Goal: Task Accomplishment & Management: Complete application form

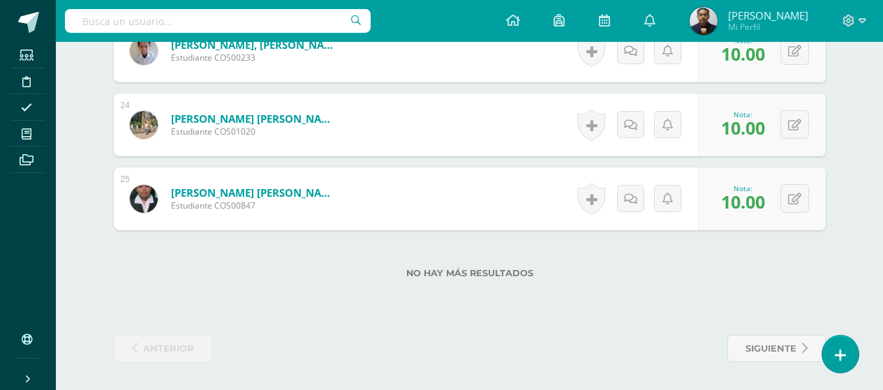
scroll to position [2094, 0]
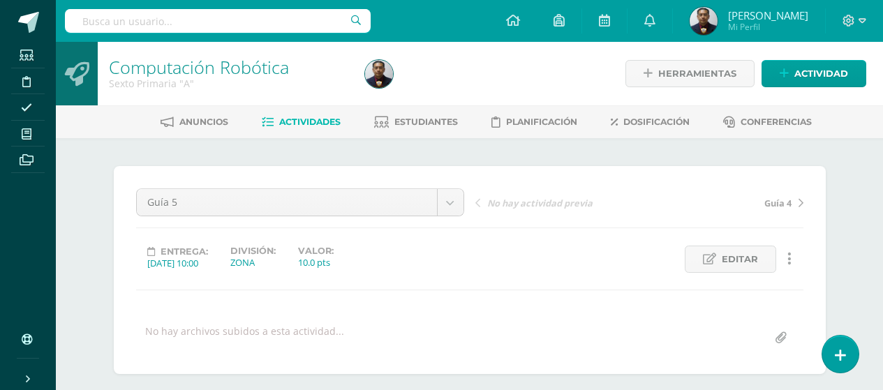
scroll to position [140, 0]
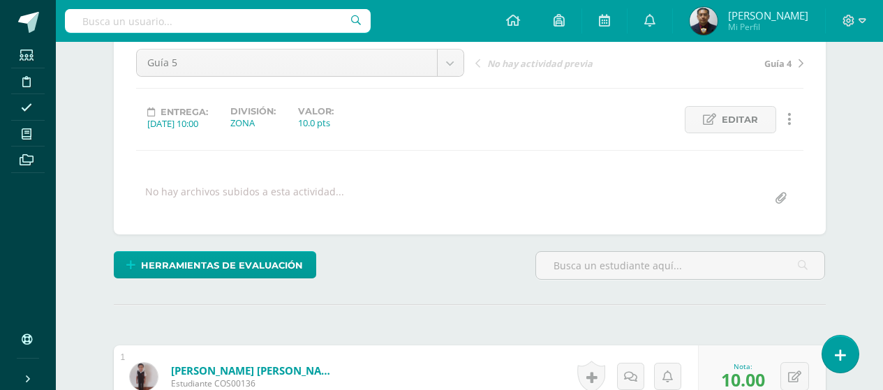
click at [784, 202] on input "file" at bounding box center [780, 198] width 27 height 27
type input "C:\fakepath\6to. Primaria Guía 5.pdf"
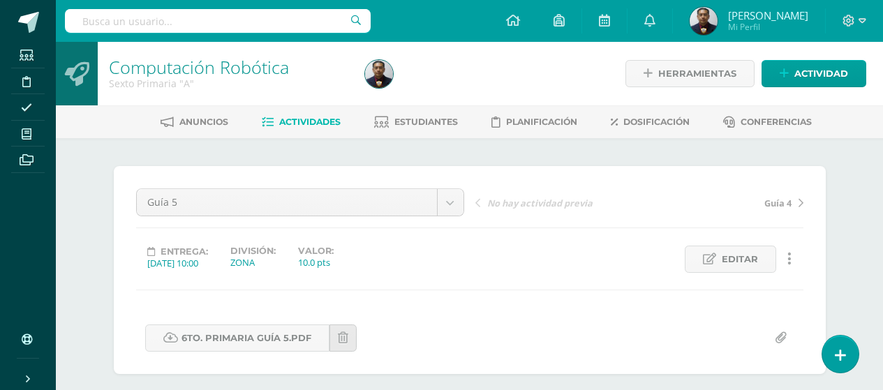
click at [237, 20] on input "text" at bounding box center [218, 21] width 306 height 24
type input "CUARTO"
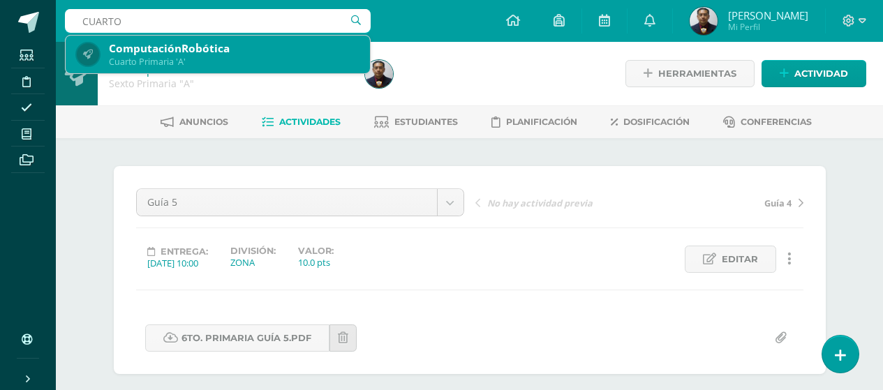
click at [241, 54] on div "ComputaciónRobótica" at bounding box center [234, 48] width 250 height 15
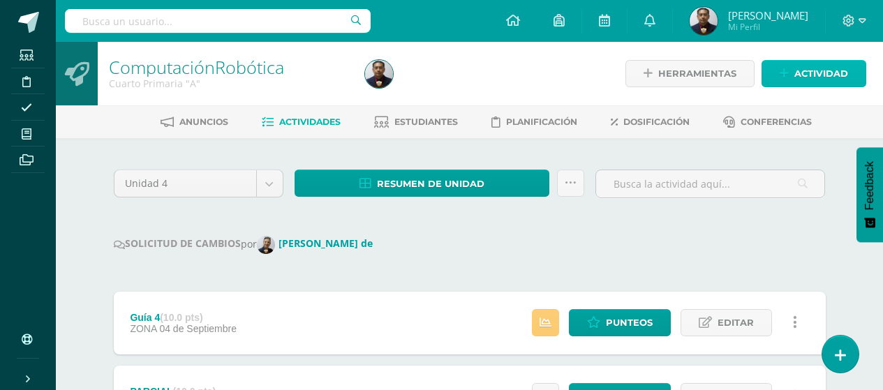
click at [792, 66] on link "Actividad" at bounding box center [814, 73] width 105 height 27
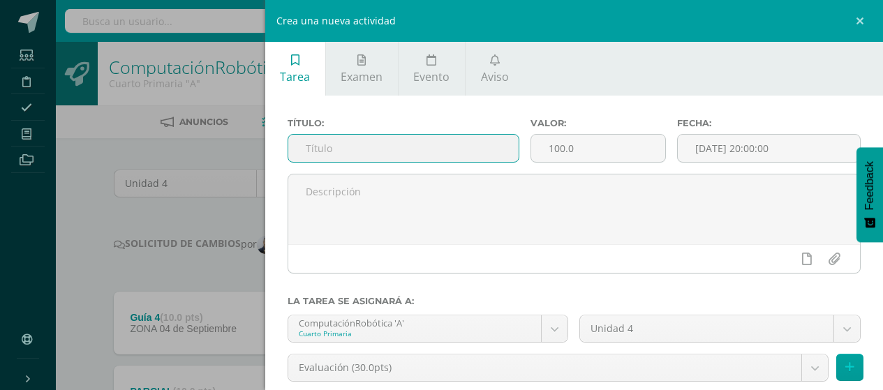
click at [416, 146] on input "text" at bounding box center [403, 148] width 231 height 27
type input "Guía 5"
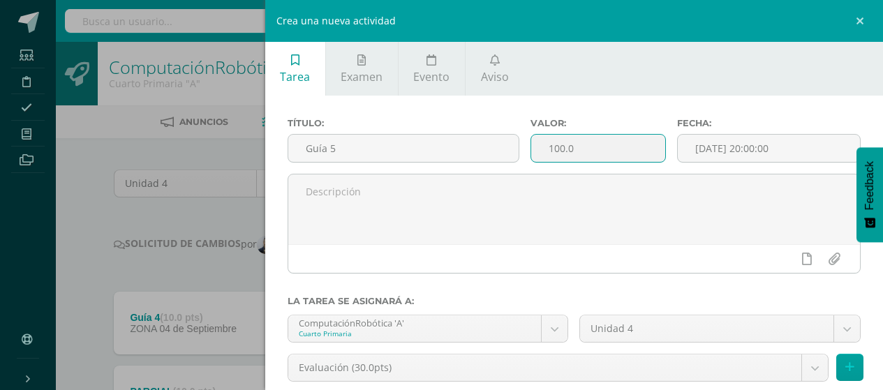
drag, startPoint x: 582, startPoint y: 144, endPoint x: 531, endPoint y: 154, distance: 51.9
click at [531, 154] on input "100.0" at bounding box center [597, 148] width 133 height 27
type input "10"
click at [812, 152] on input "[DATE] 20:00:00" at bounding box center [769, 148] width 182 height 27
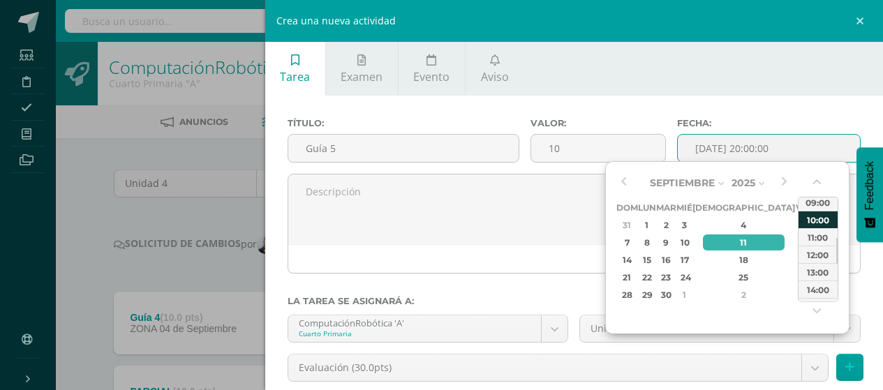
click at [825, 221] on div "10:00" at bounding box center [818, 219] width 39 height 17
type input "2025-09-11 10:00"
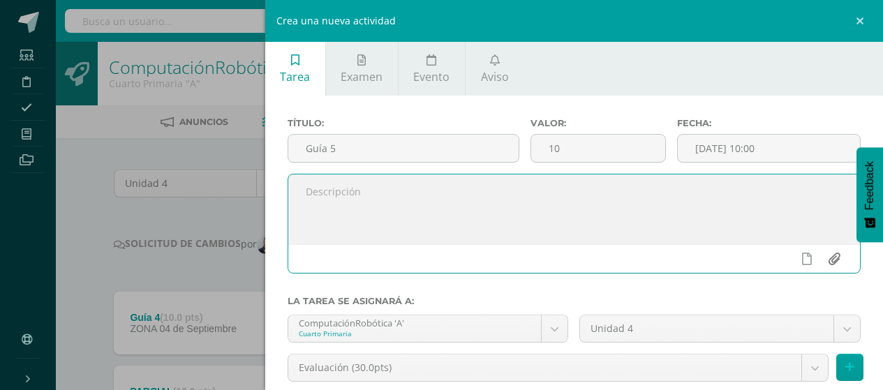
click at [825, 257] on input "file" at bounding box center [833, 259] width 27 height 27
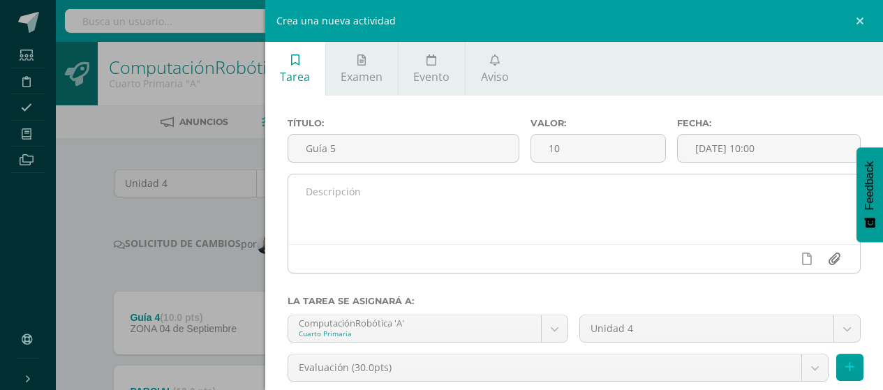
type input "C:\fakepath\4to. Primaria Guía 5.pdf"
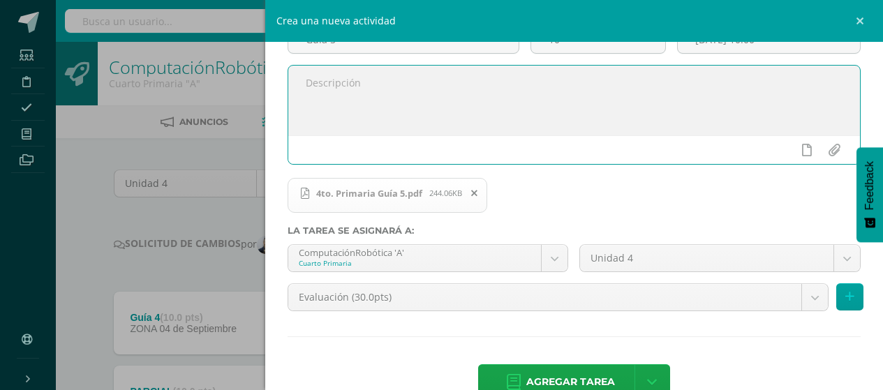
scroll to position [144, 0]
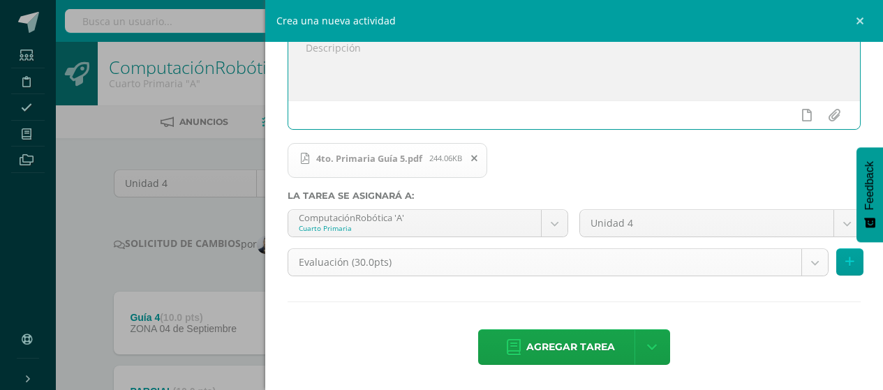
click at [803, 266] on body "Estudiantes Disciplina Asistencia Mis cursos Archivos Soporte Ayuda Reportar un…" at bounding box center [441, 372] width 883 height 744
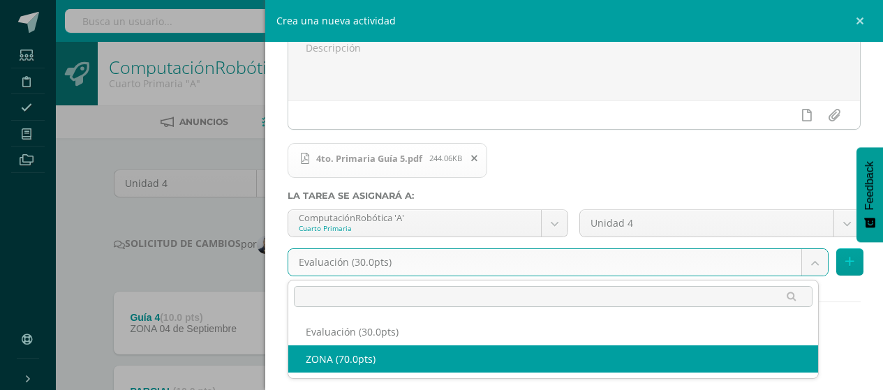
select select "122750"
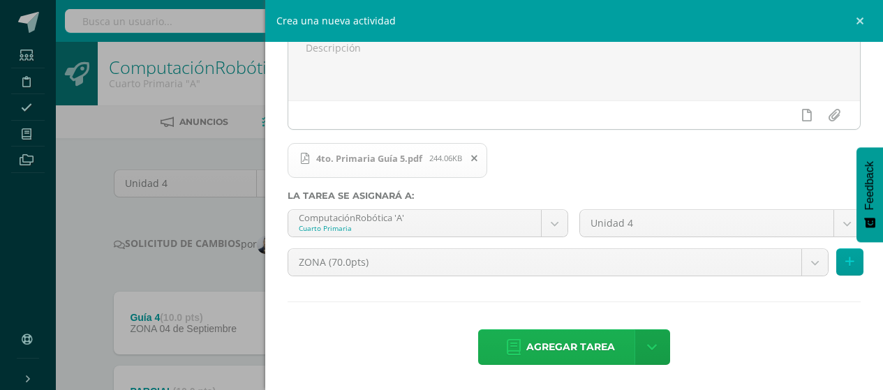
click at [564, 337] on span "Agregar tarea" at bounding box center [570, 347] width 89 height 34
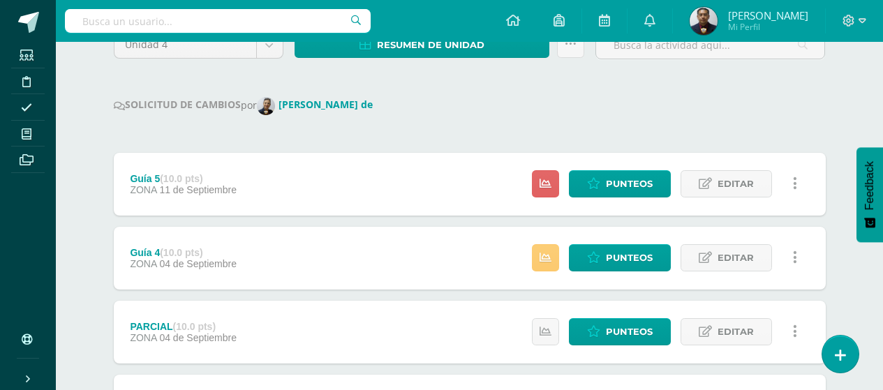
scroll to position [140, 0]
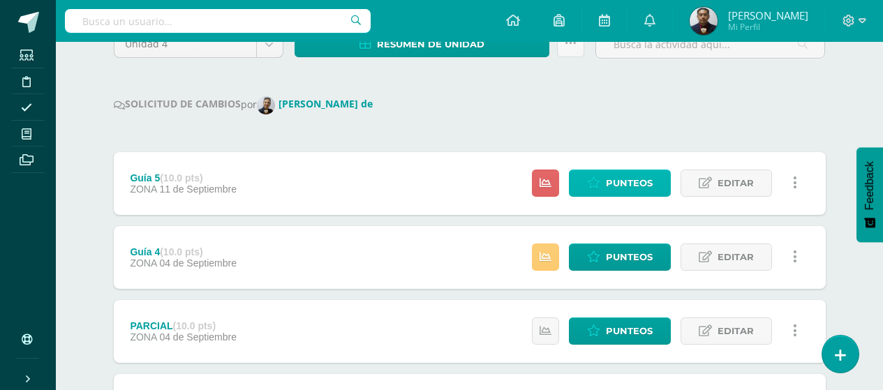
click at [626, 182] on span "Punteos" at bounding box center [629, 183] width 47 height 26
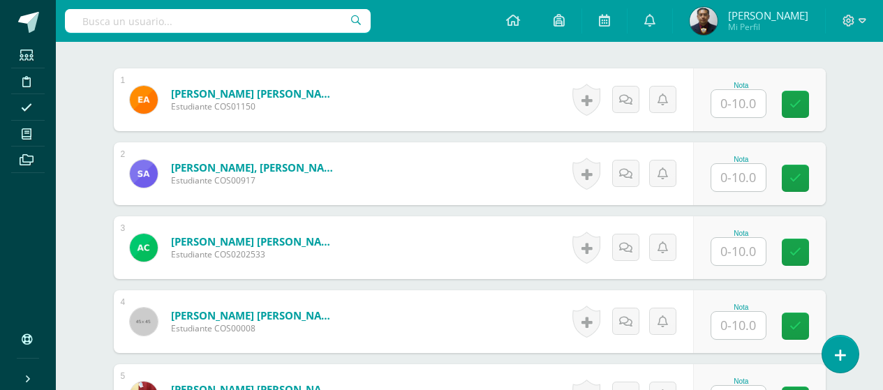
scroll to position [418, 0]
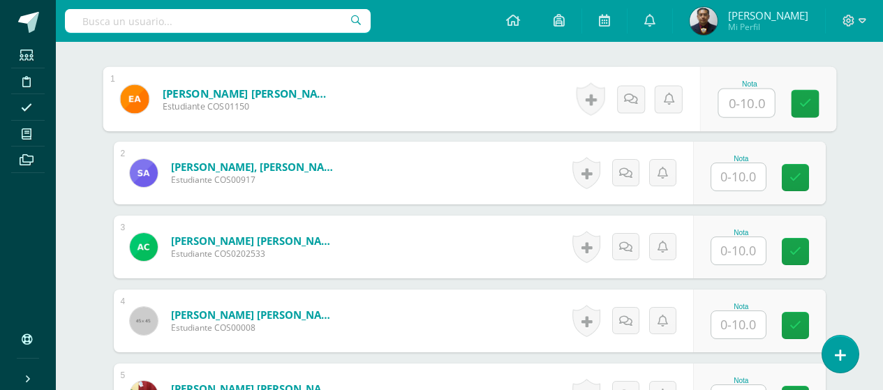
click at [746, 103] on input "text" at bounding box center [746, 103] width 56 height 28
type input "10"
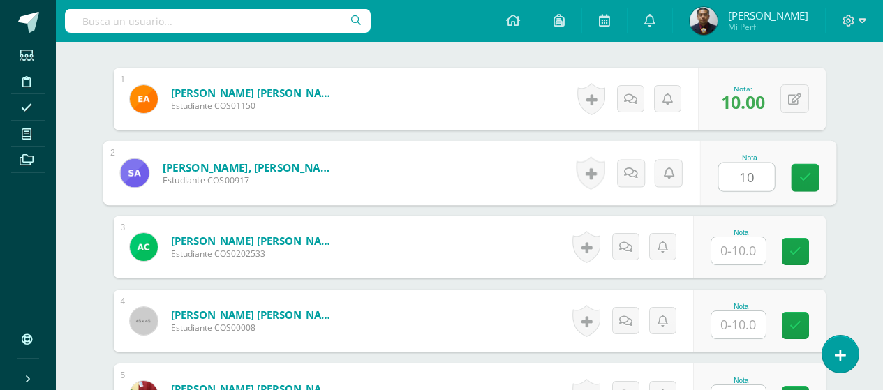
type input "10"
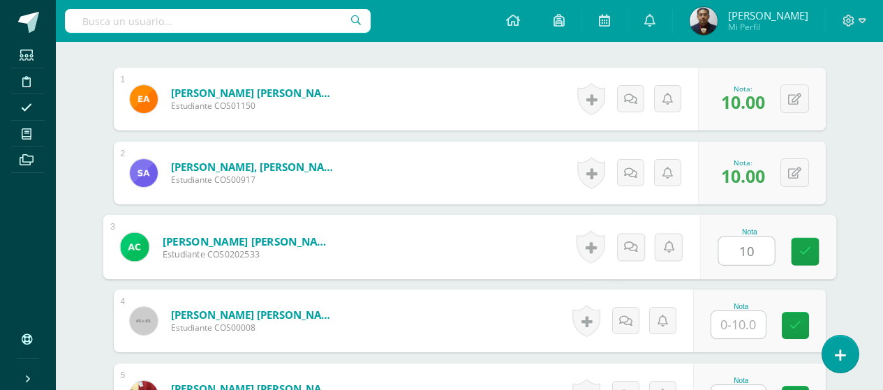
type input "10"
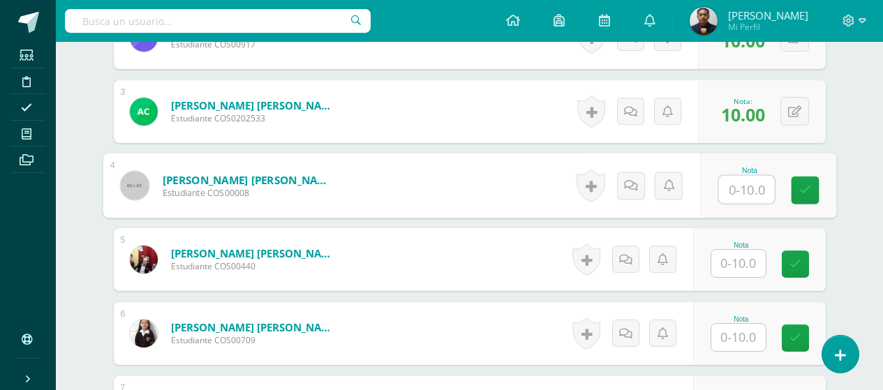
scroll to position [557, 0]
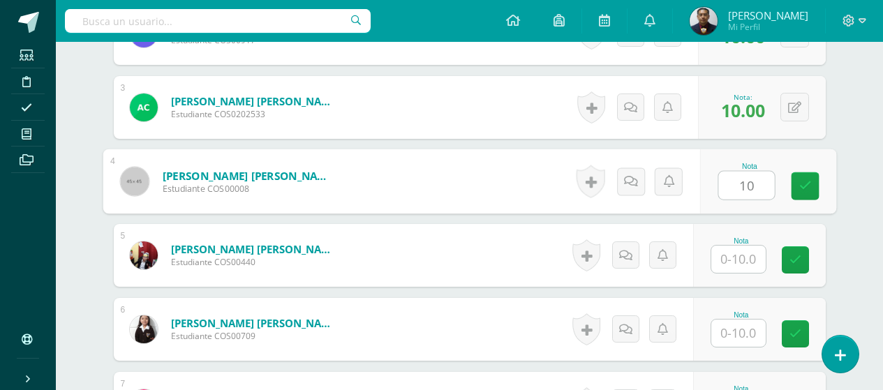
type input "10"
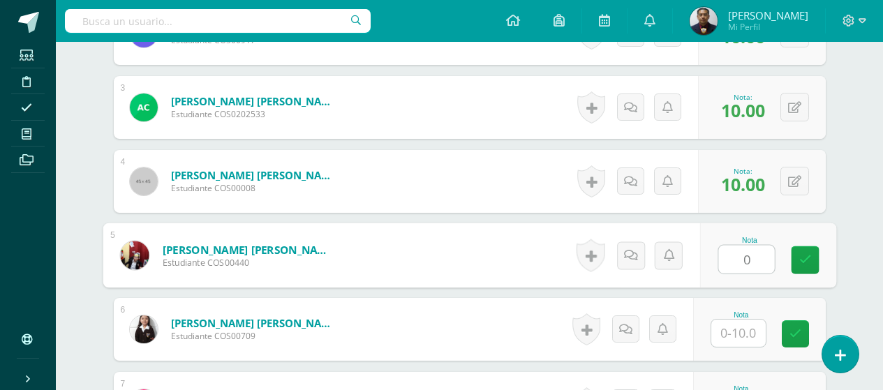
type input "0"
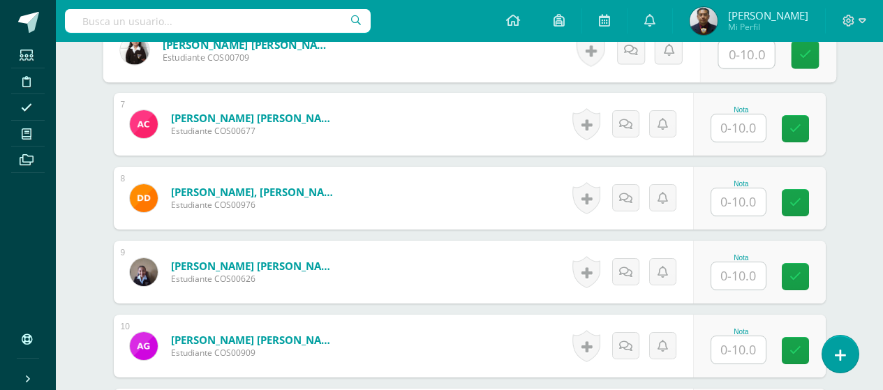
scroll to position [767, 0]
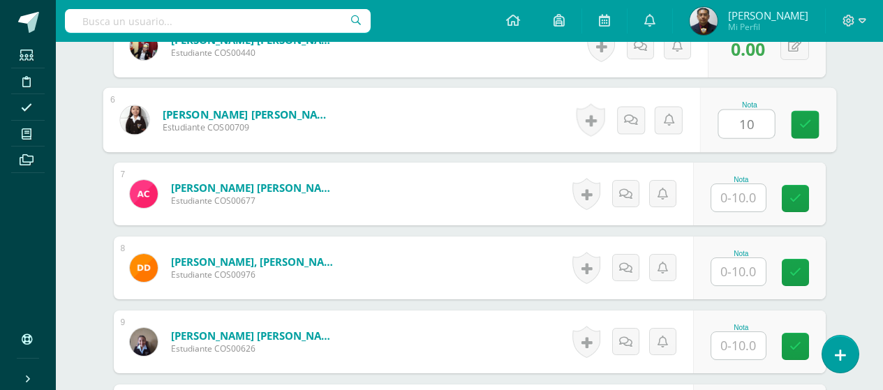
type input "10"
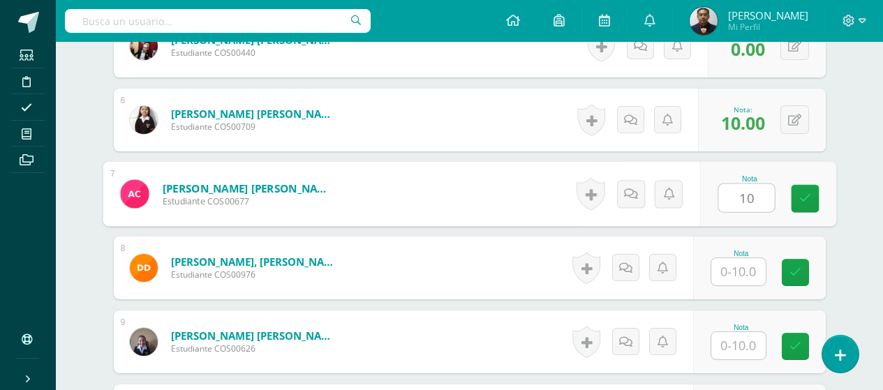
type input "10"
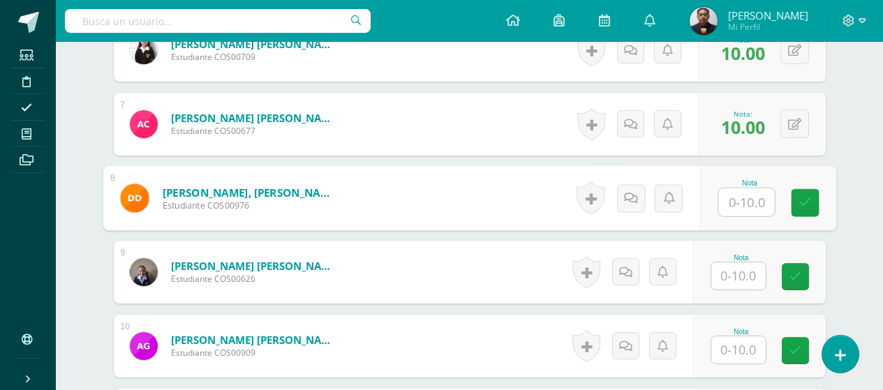
scroll to position [906, 0]
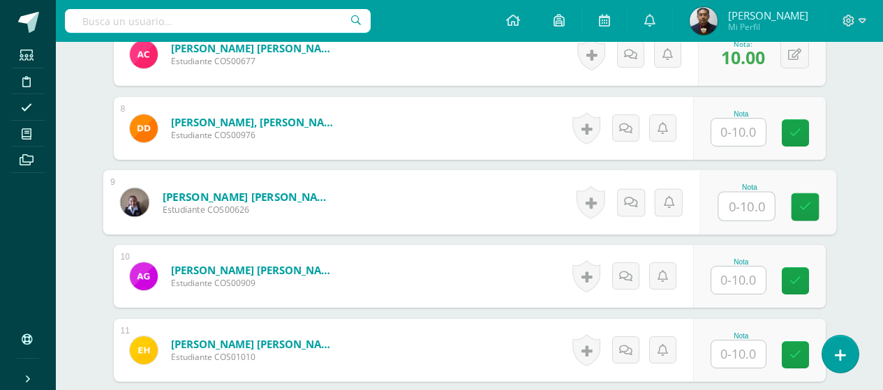
click at [734, 205] on input "text" at bounding box center [746, 207] width 56 height 28
type input "10"
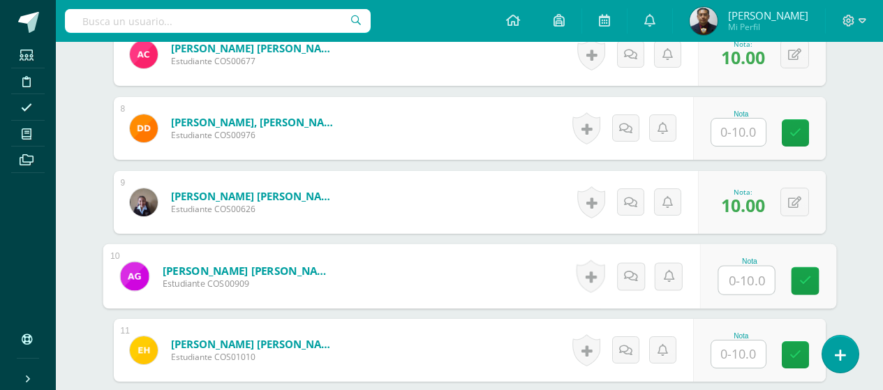
click at [770, 133] on div "Nota" at bounding box center [741, 128] width 61 height 36
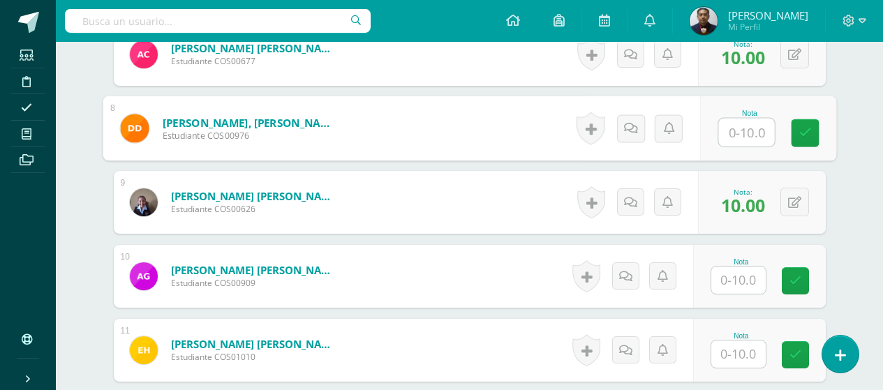
click at [748, 133] on input "text" at bounding box center [746, 133] width 56 height 28
type input "10"
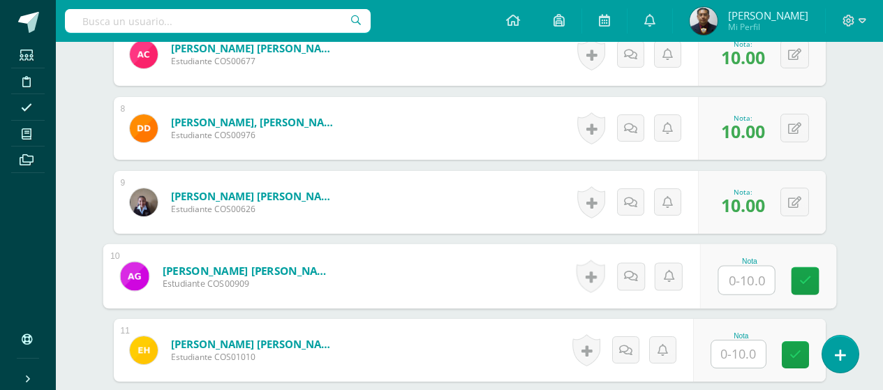
click at [744, 291] on input "text" at bounding box center [746, 281] width 56 height 28
type input "10"
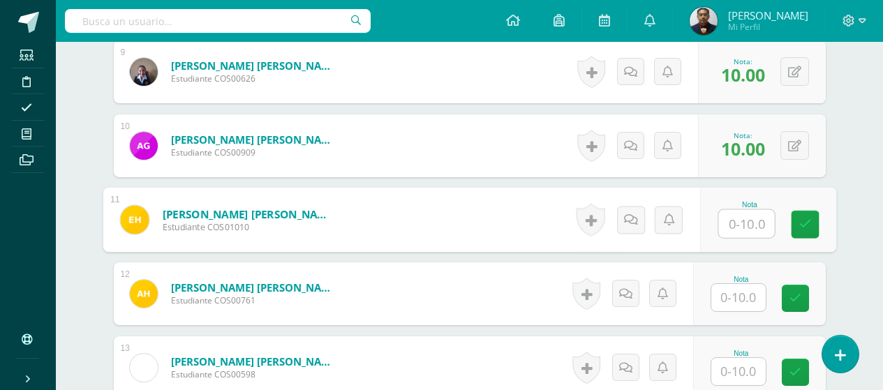
scroll to position [1046, 0]
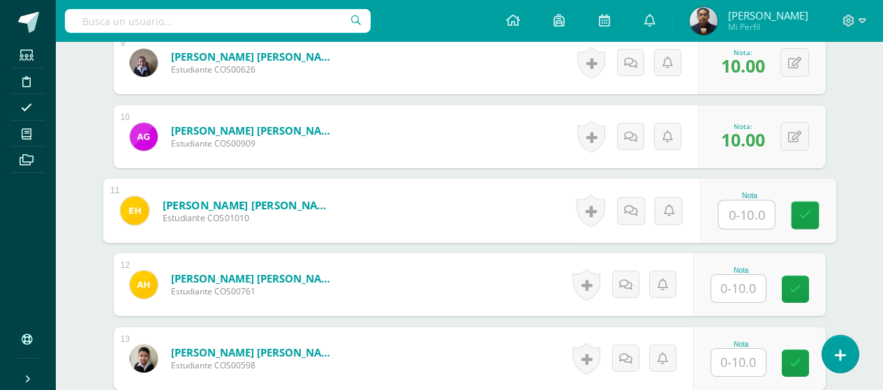
click at [732, 219] on input "text" at bounding box center [746, 215] width 56 height 28
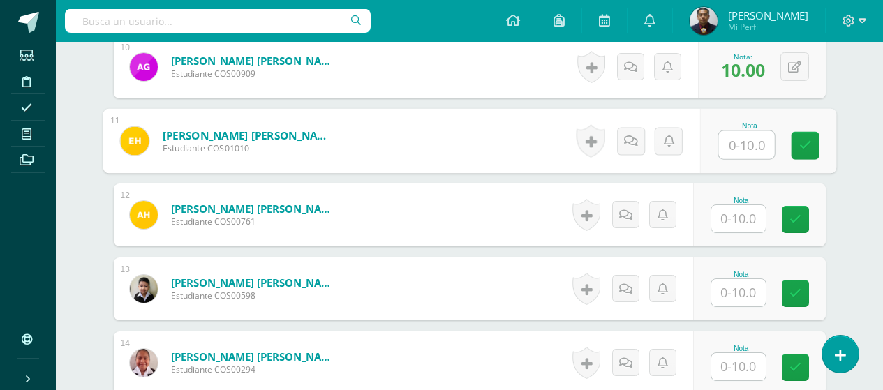
scroll to position [1186, 0]
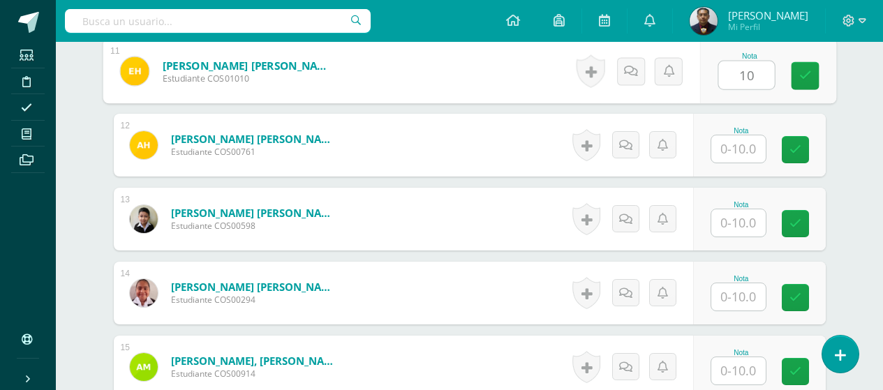
type input "10"
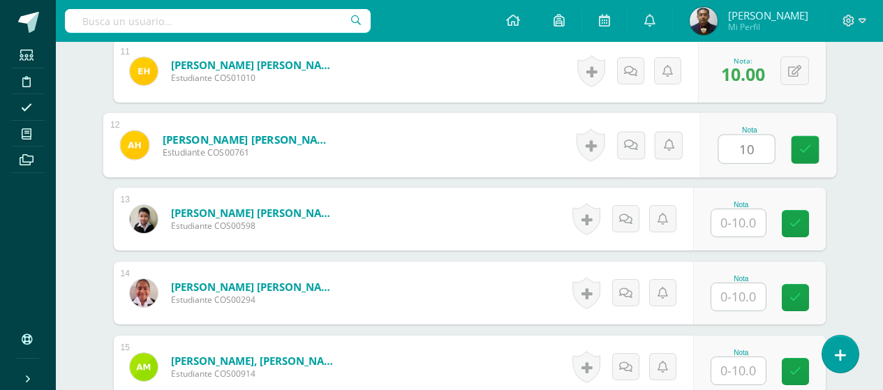
type input "10"
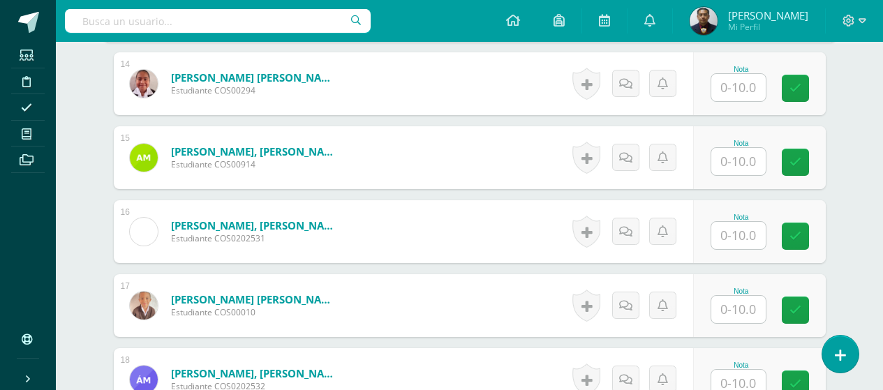
scroll to position [1325, 0]
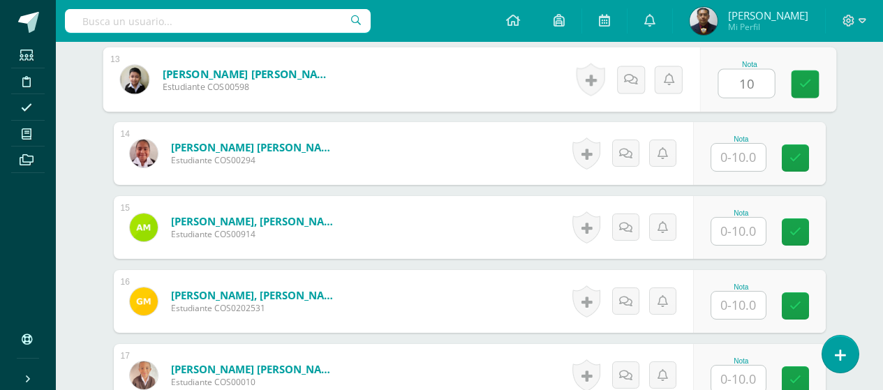
type input "10"
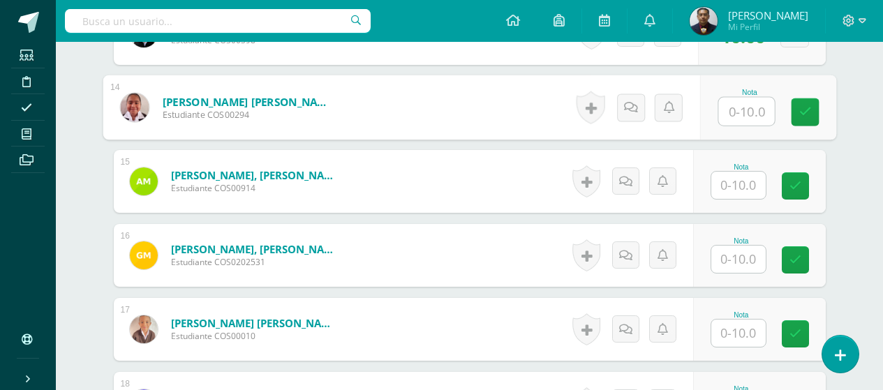
scroll to position [1395, 0]
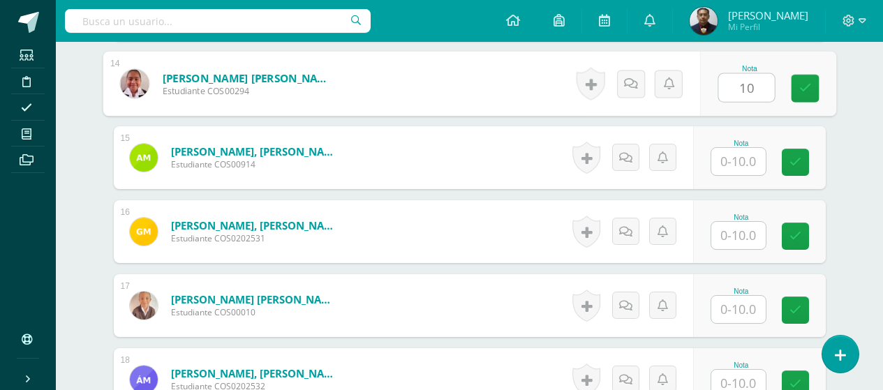
type input "10"
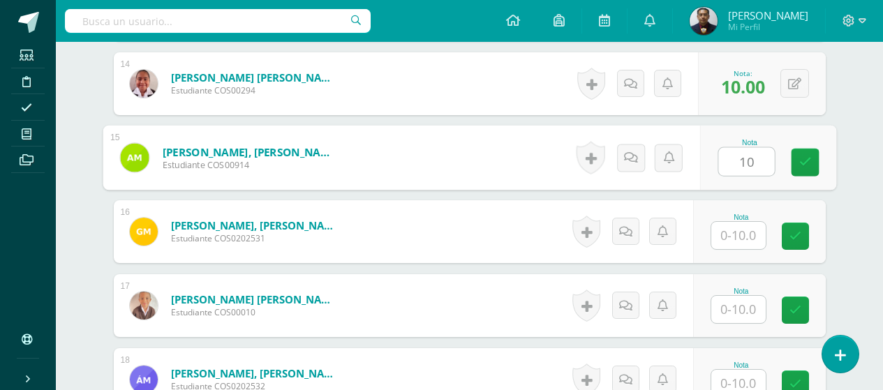
type input "10"
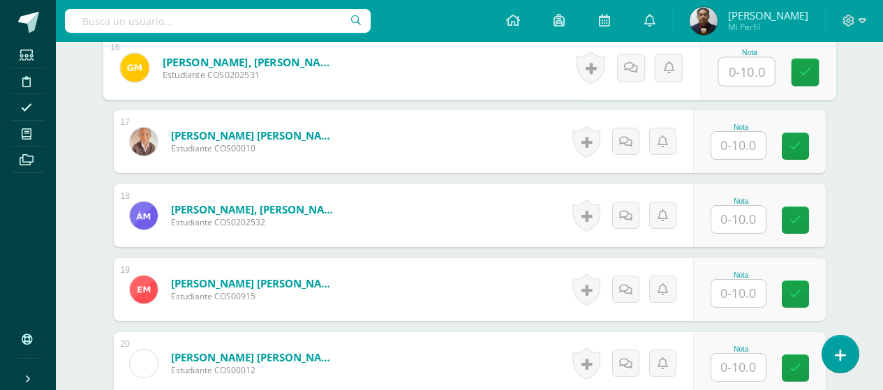
scroll to position [1535, 0]
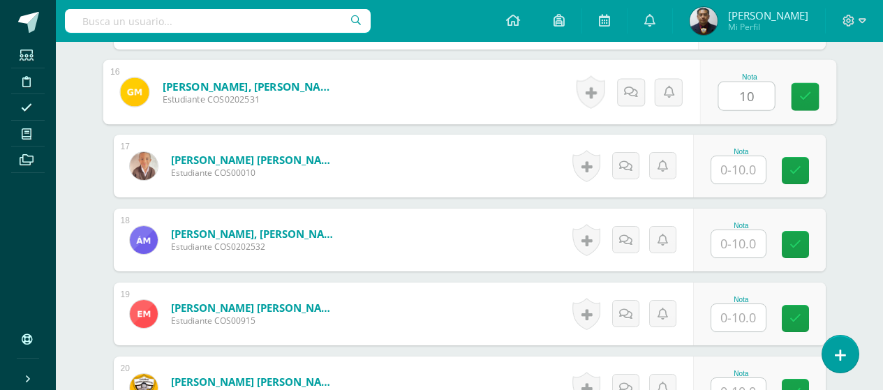
type input "10"
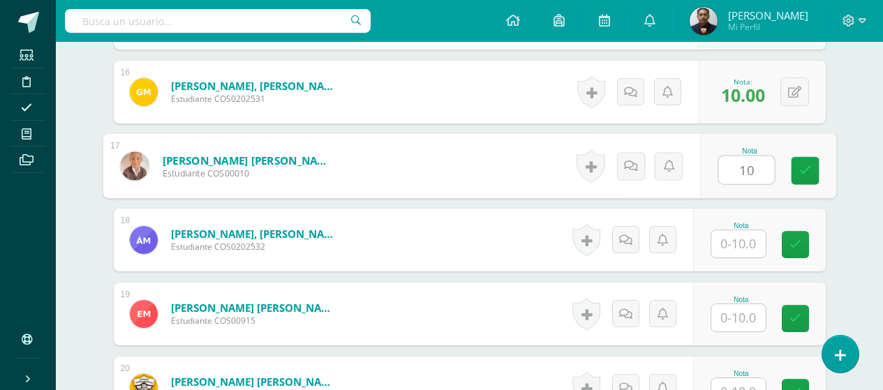
type input "10"
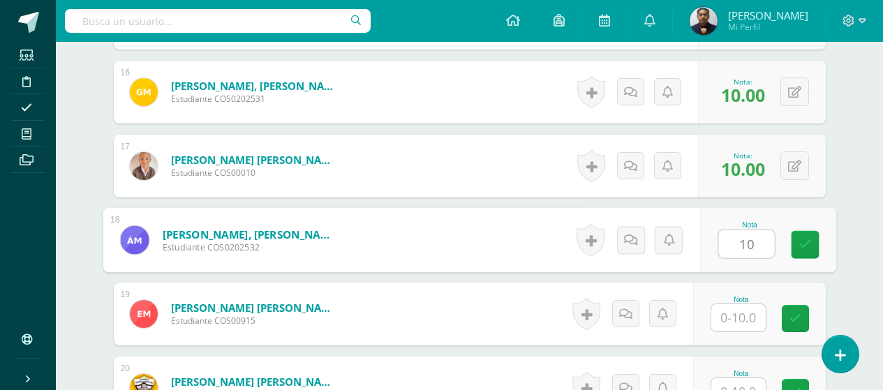
type input "10"
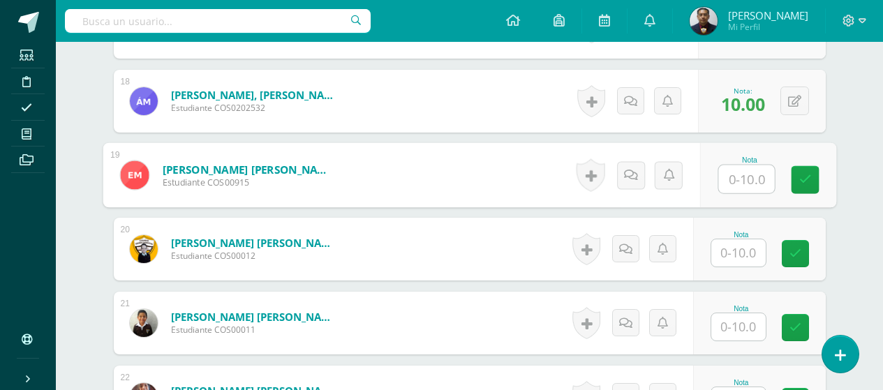
scroll to position [1674, 0]
type input "10"
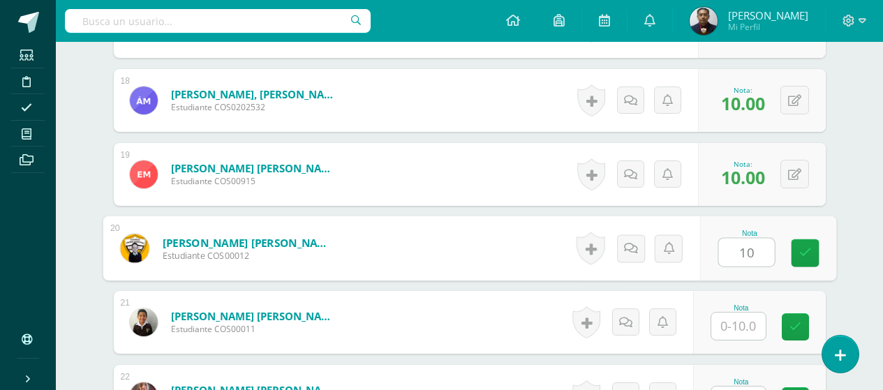
type input "10"
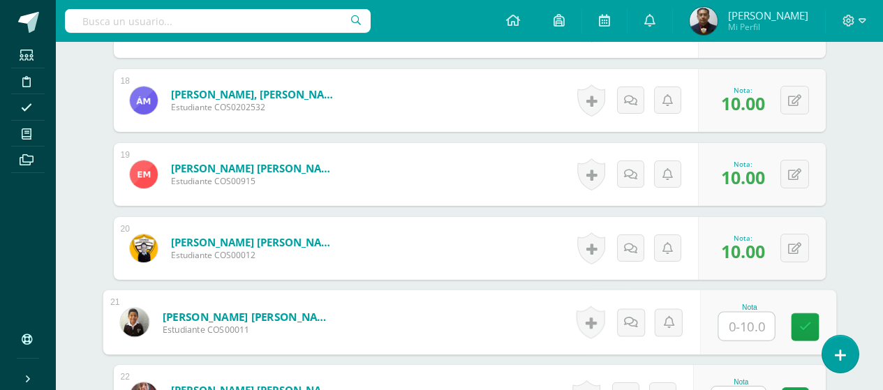
type input "0"
type input "10"
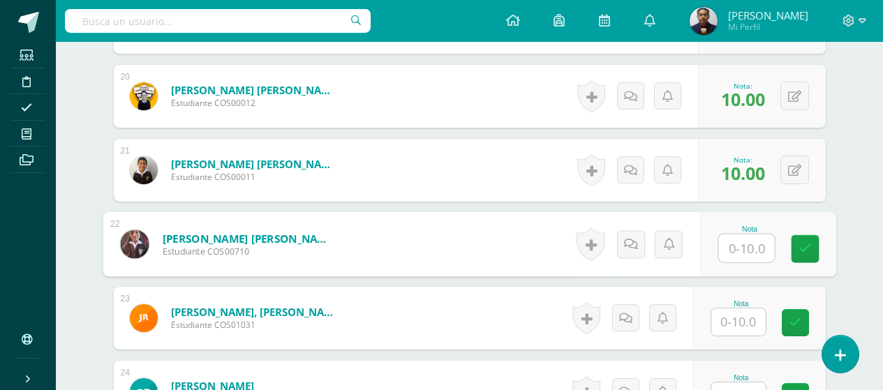
scroll to position [1907, 0]
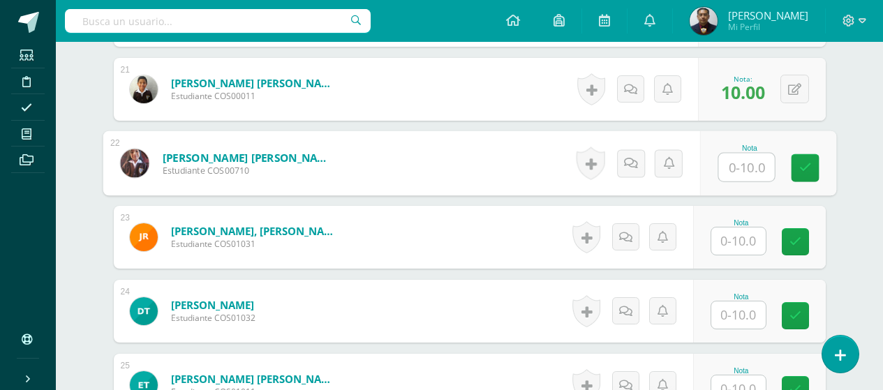
click at [755, 160] on input "text" at bounding box center [746, 168] width 56 height 28
type input "10"
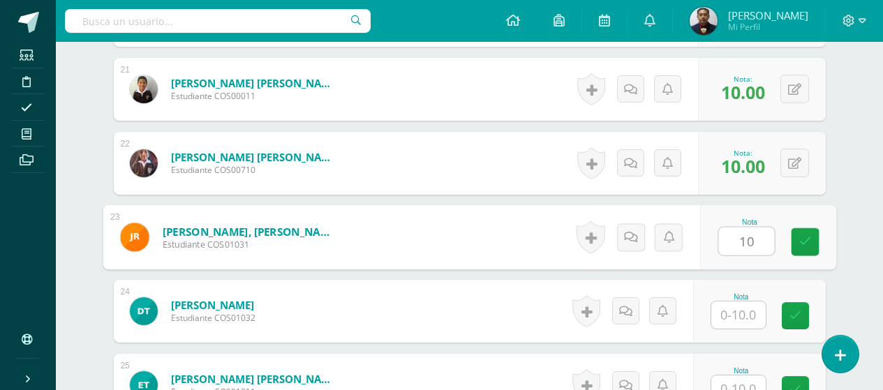
type input "10"
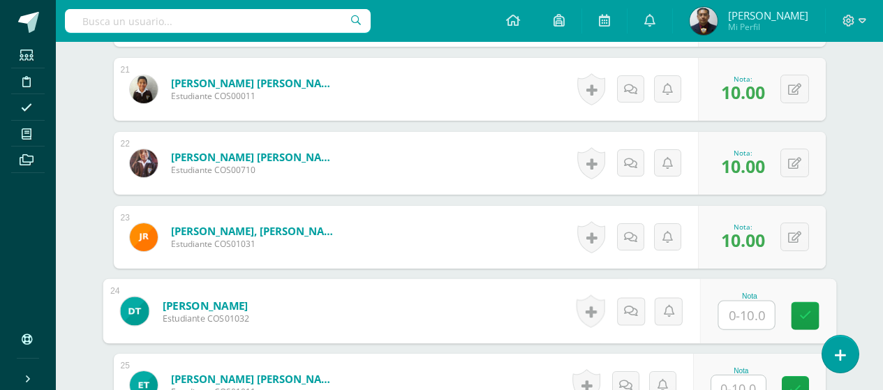
type input "0"
type input "10"
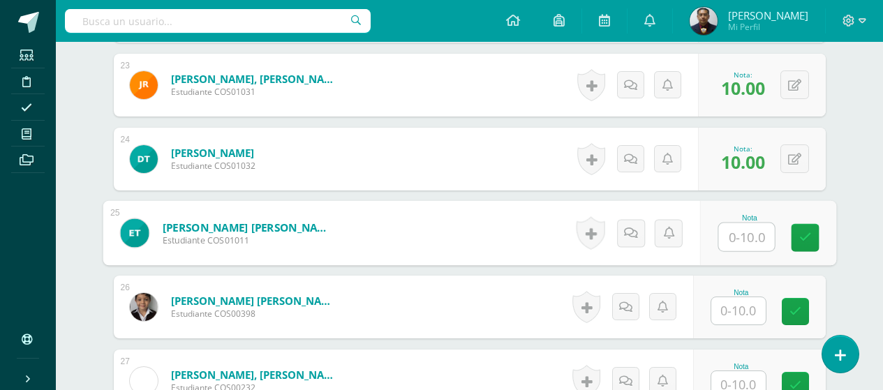
scroll to position [2199, 0]
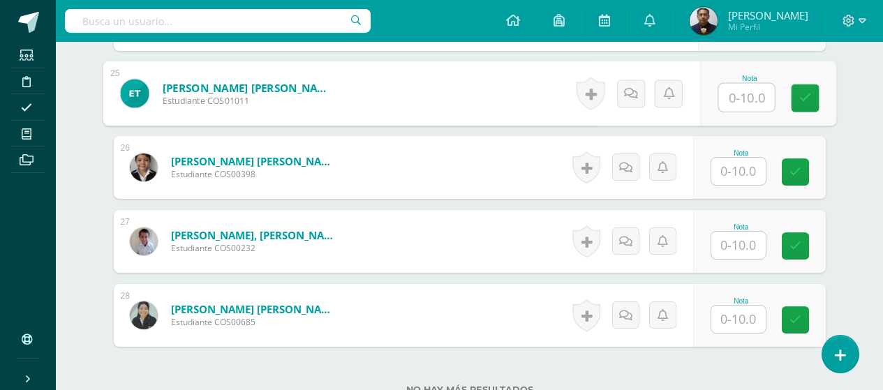
click at [765, 104] on input "text" at bounding box center [746, 98] width 56 height 28
type input "10"
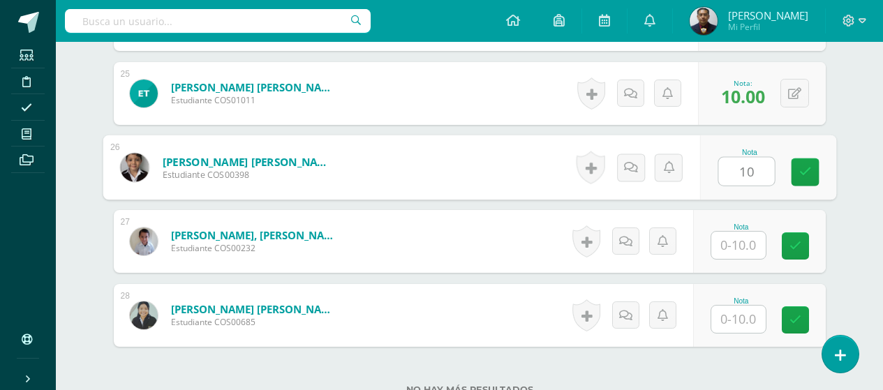
type input "10"
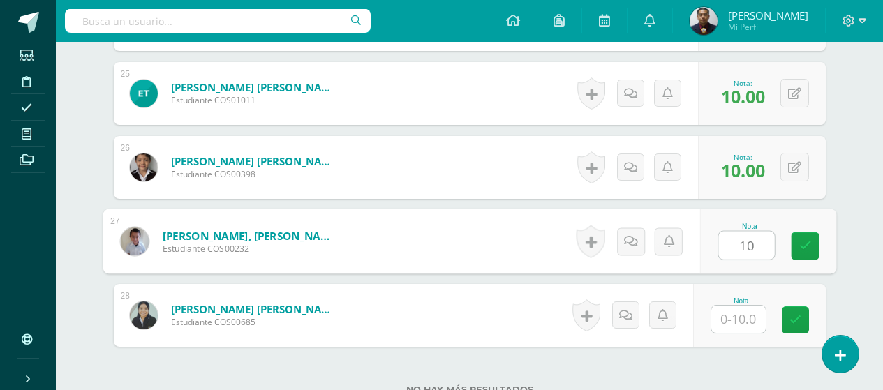
type input "10"
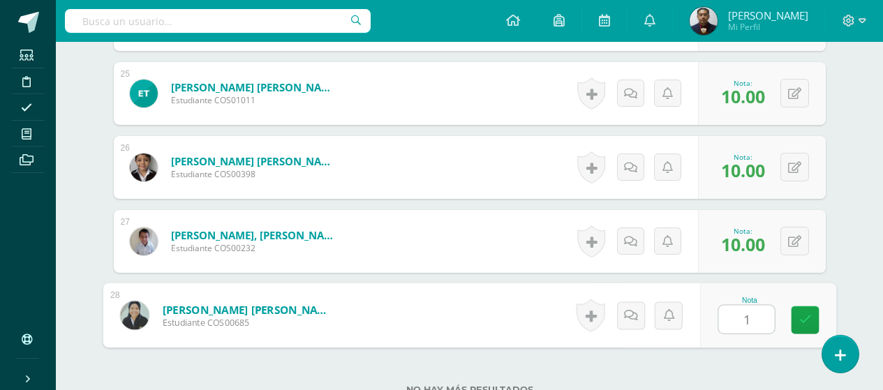
type input "10"
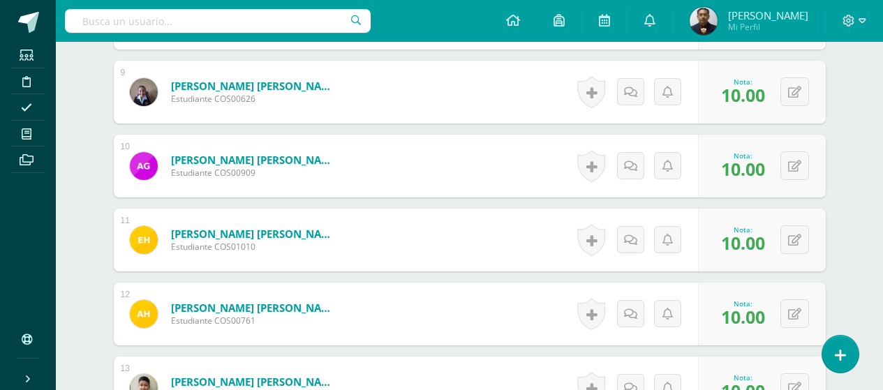
scroll to position [1292, 0]
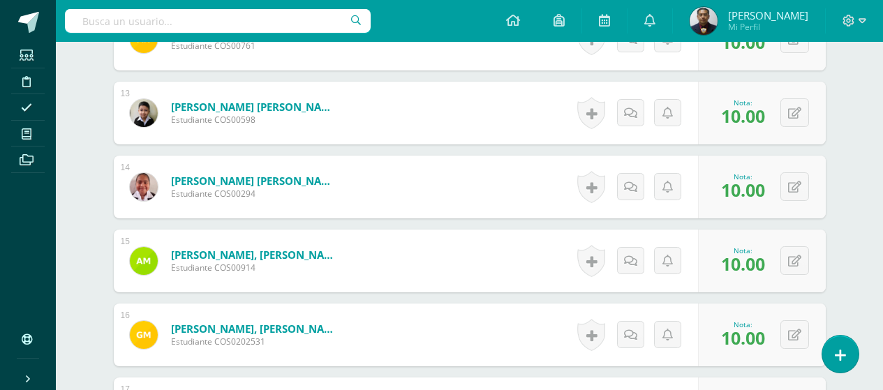
click at [870, 102] on div "ComputaciónRobótica Cuarto Primaria "A" Herramientas Detalle de asistencias Act…" at bounding box center [469, 82] width 827 height 2664
